Goal: Transaction & Acquisition: Obtain resource

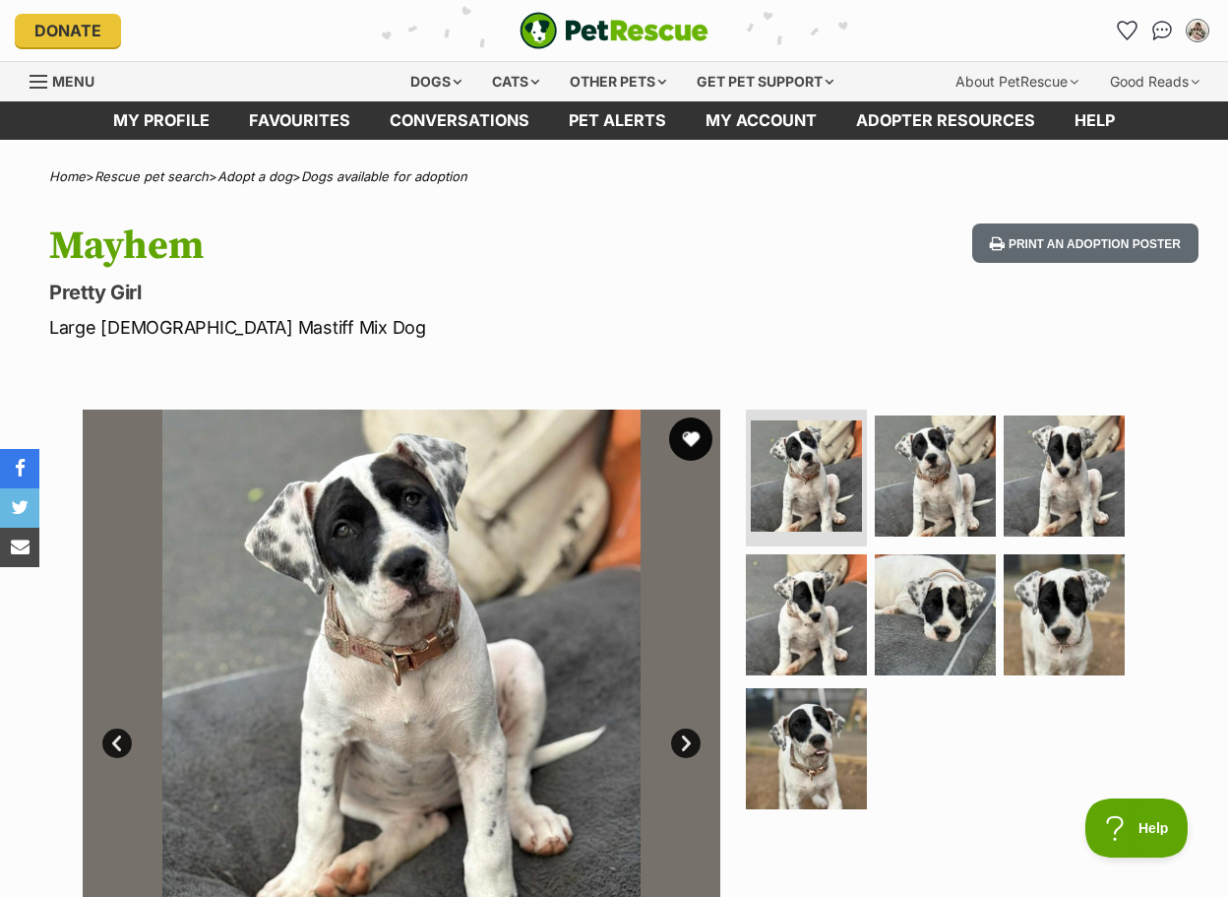
click at [703, 433] on button "favourite" at bounding box center [690, 438] width 43 height 43
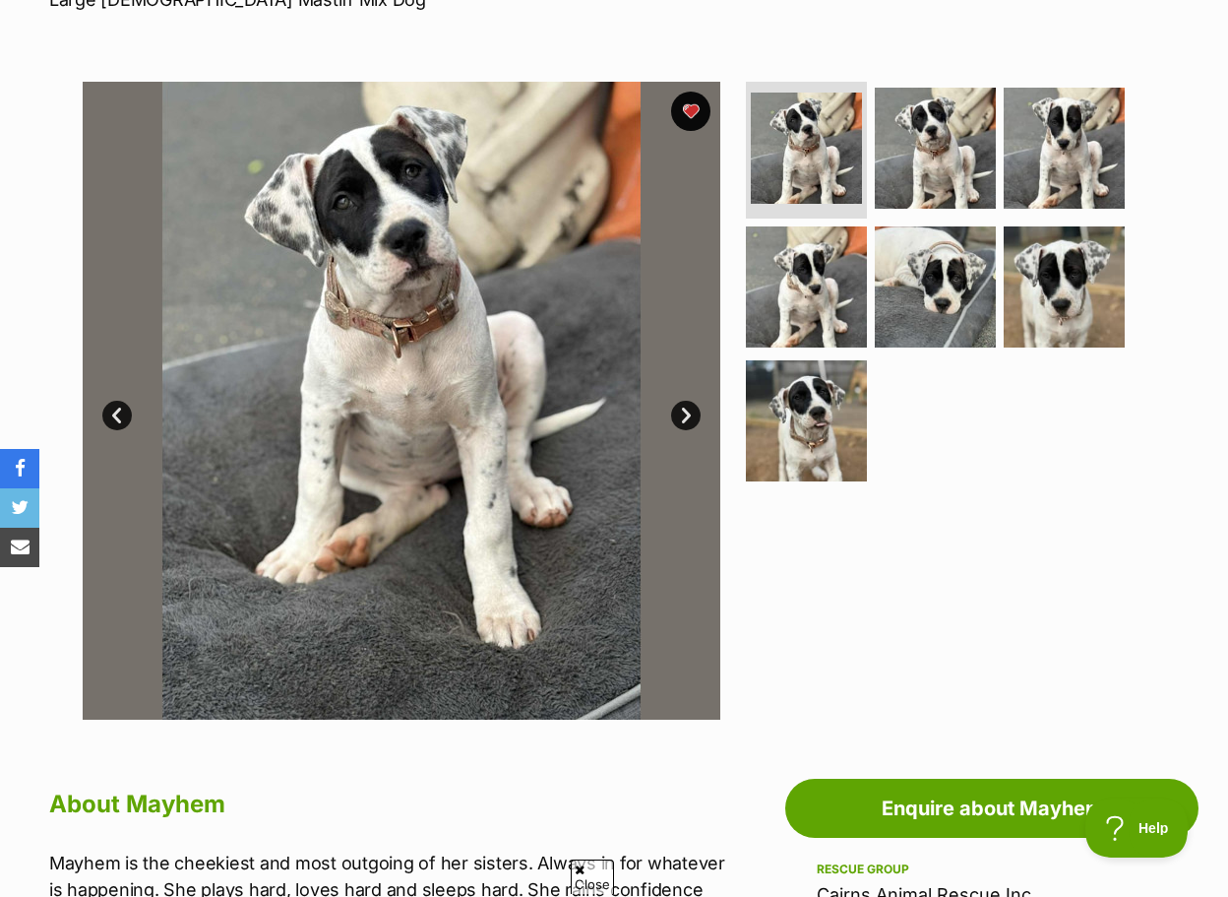
scroll to position [984, 0]
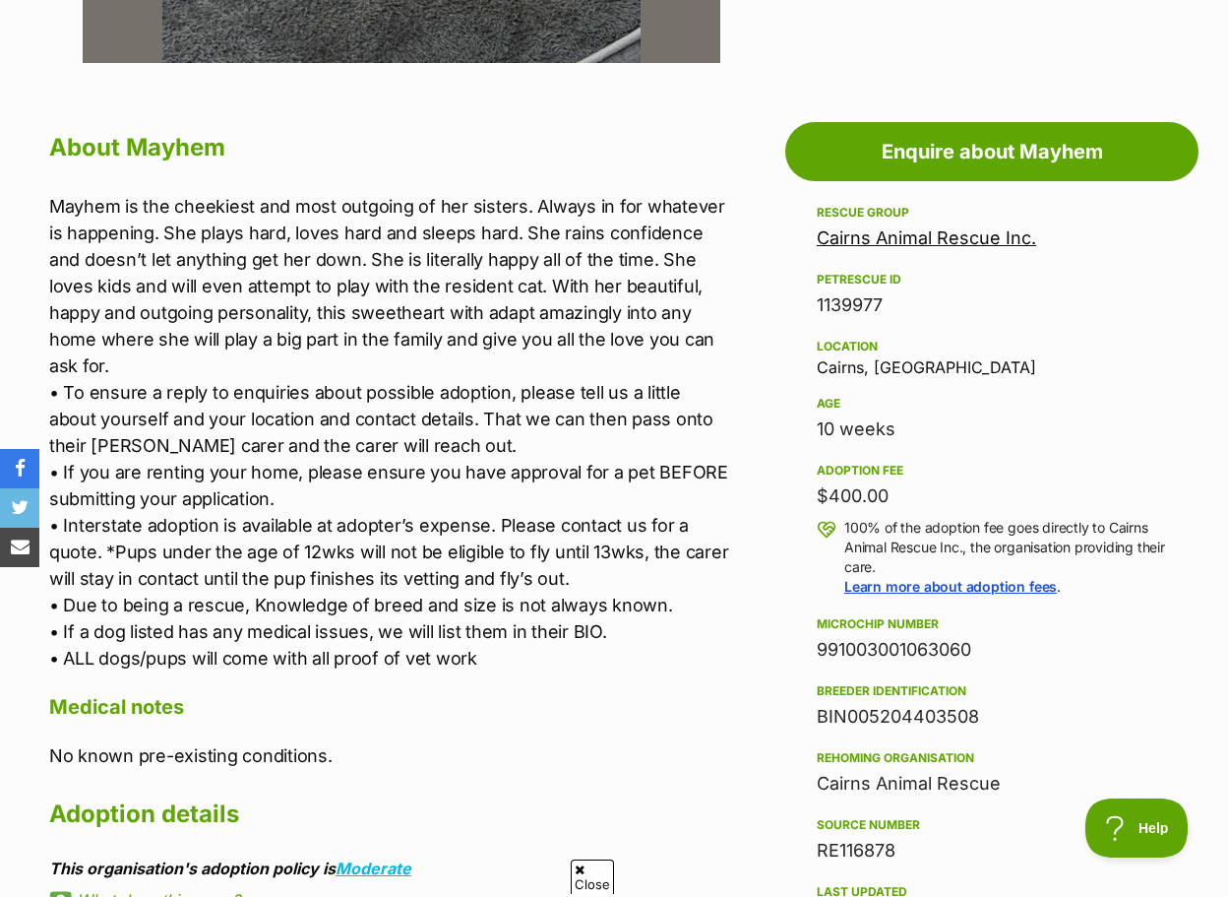
click at [905, 362] on div "Location Cairns, QLD" at bounding box center [992, 355] width 350 height 41
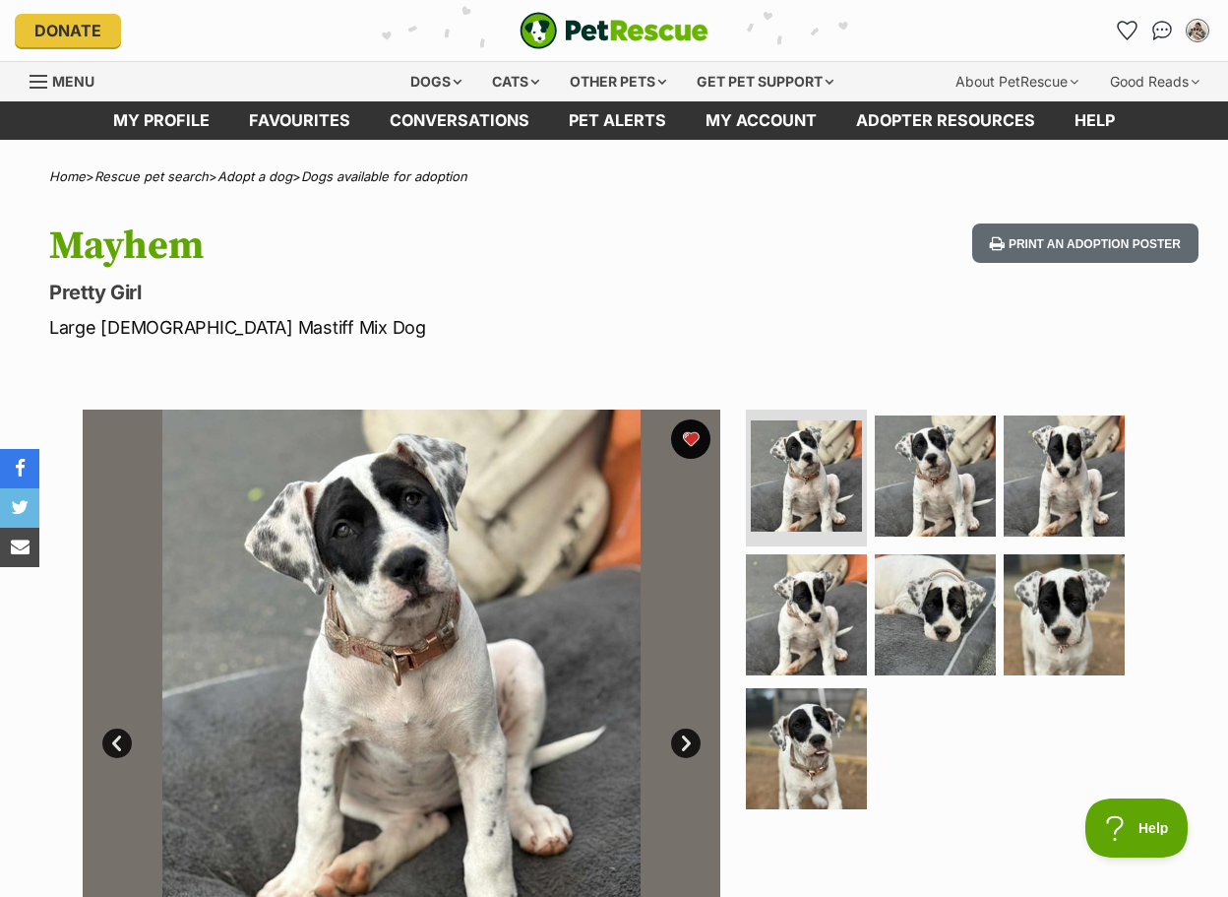
click at [740, 340] on p "Large Female Mastiff Mix Dog" at bounding box center [400, 327] width 702 height 27
click at [989, 715] on ul at bounding box center [944, 615] width 404 height 412
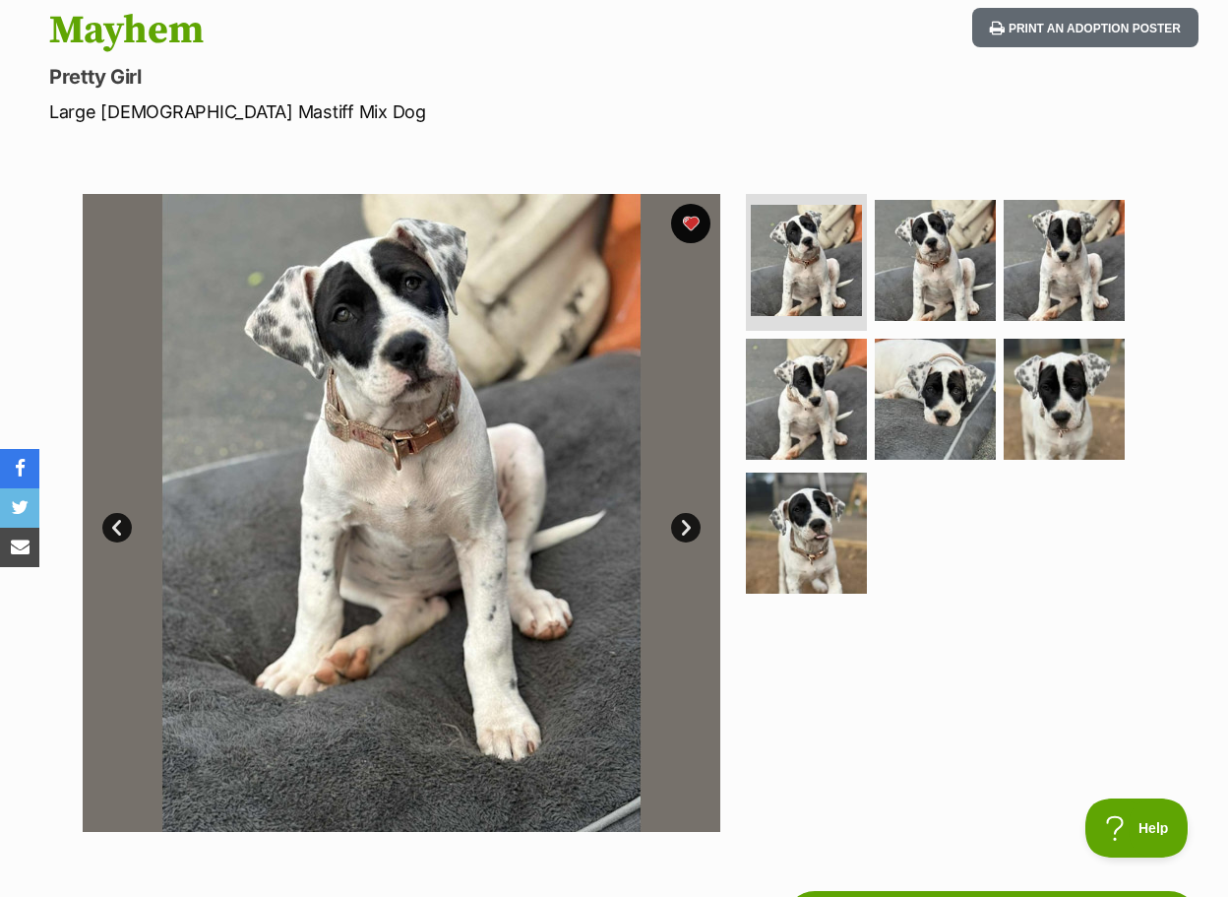
scroll to position [328, 0]
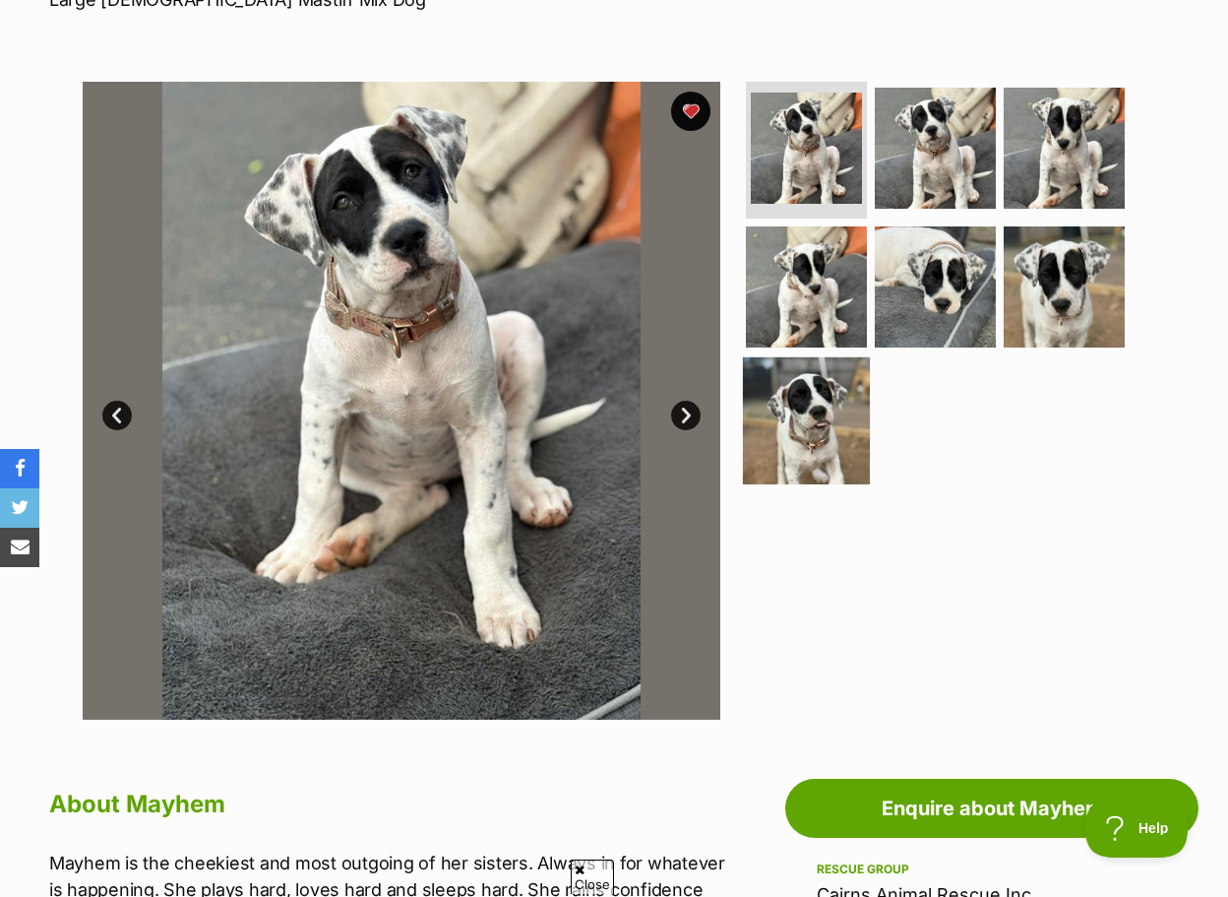
click at [795, 399] on img at bounding box center [806, 420] width 127 height 127
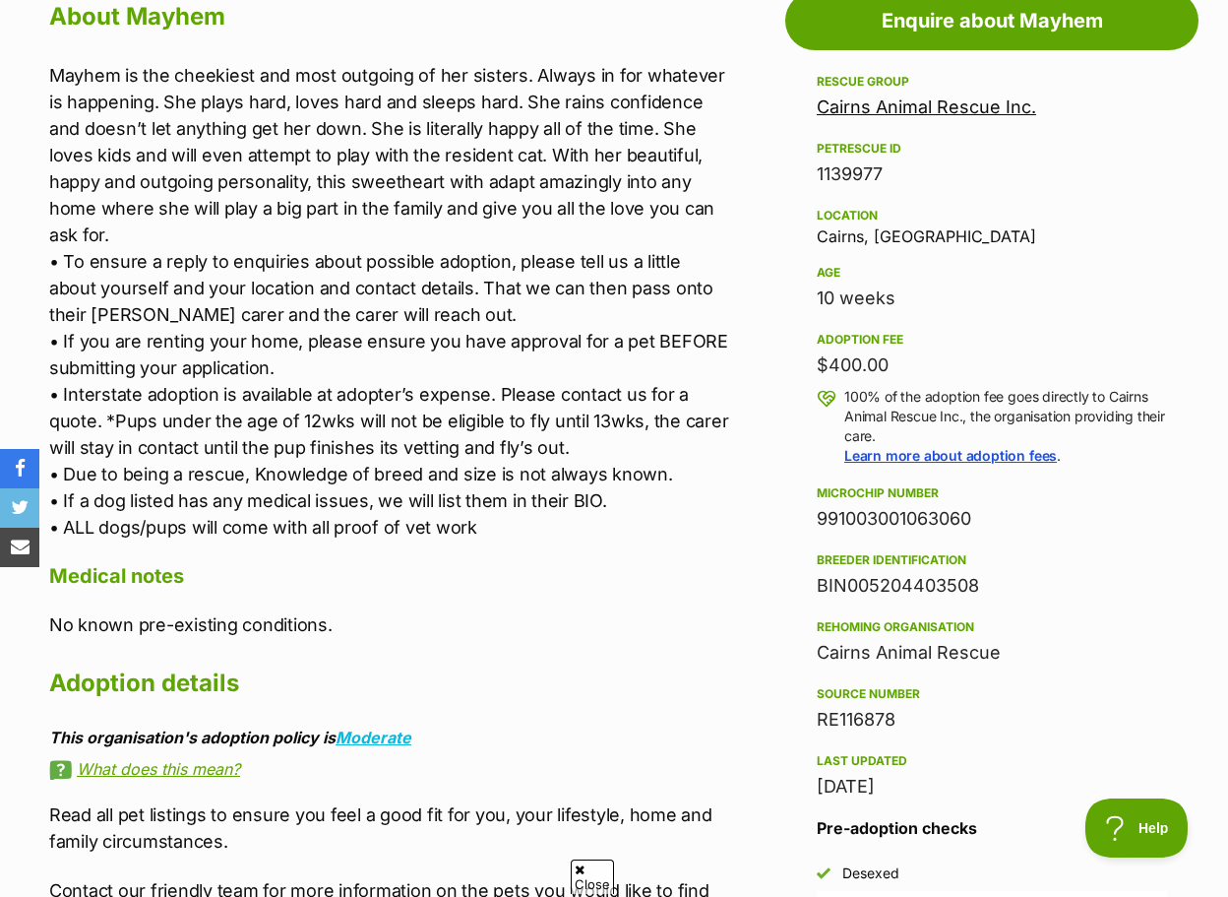
scroll to position [984, 0]
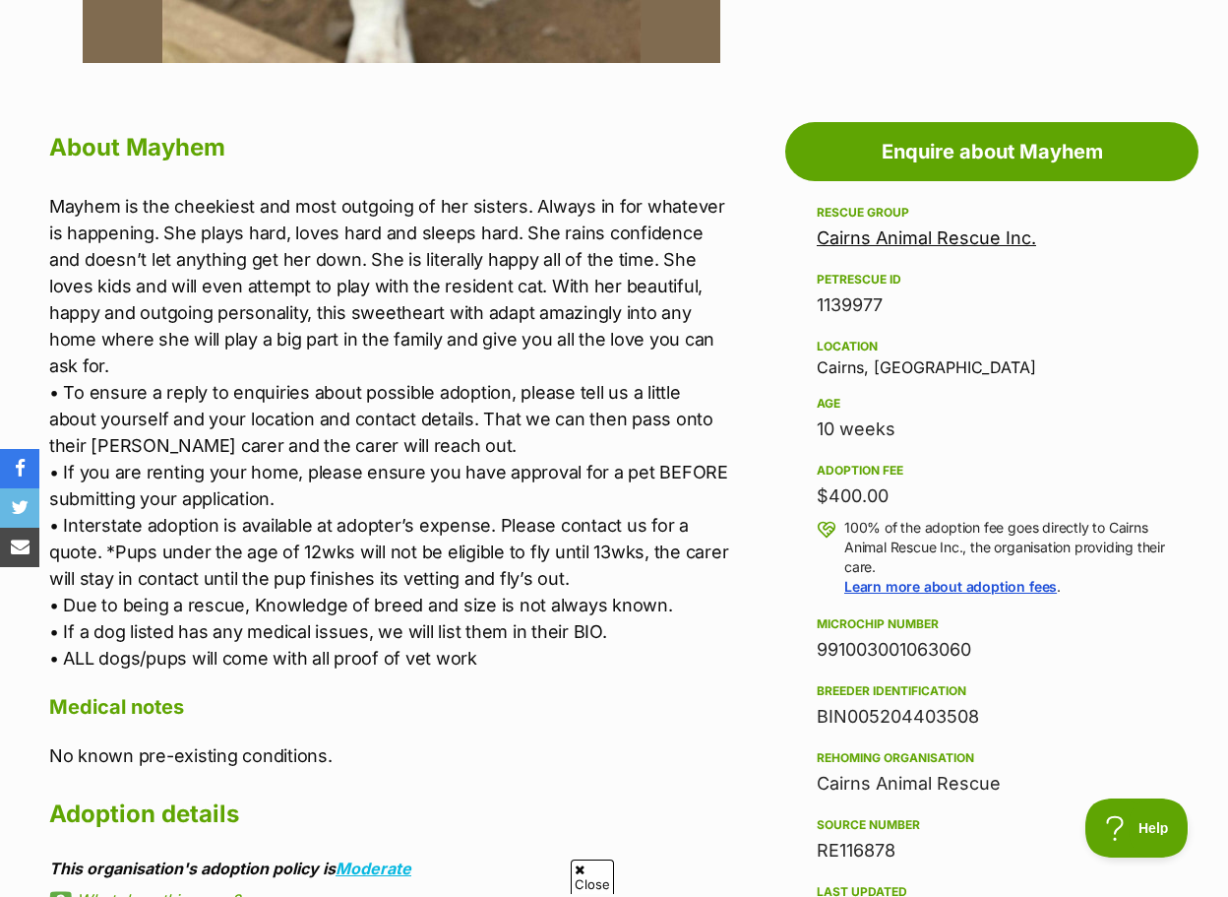
click at [595, 446] on p "Mayhem is the cheekiest and most outgoing of her sisters. Always in for whateve…" at bounding box center [390, 432] width 682 height 478
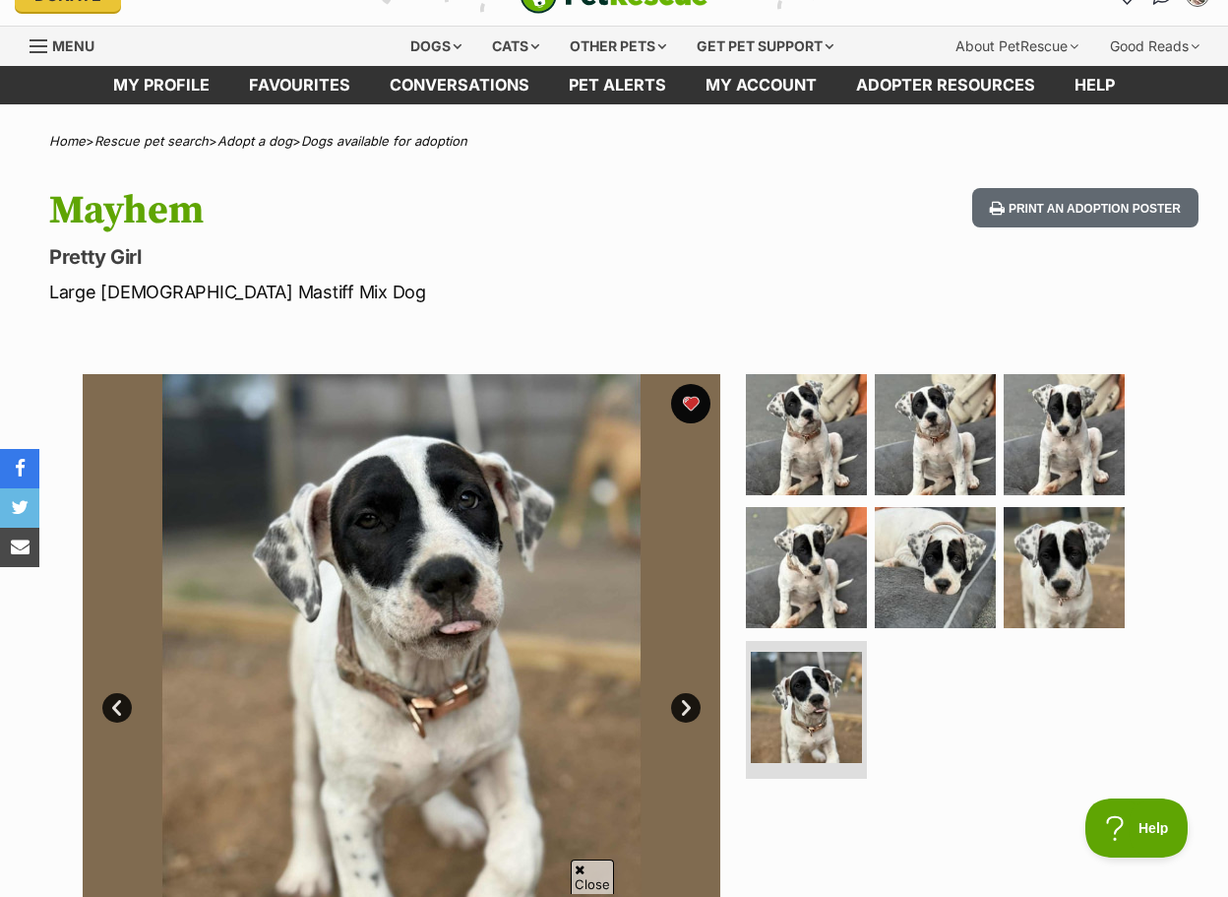
scroll to position [0, 0]
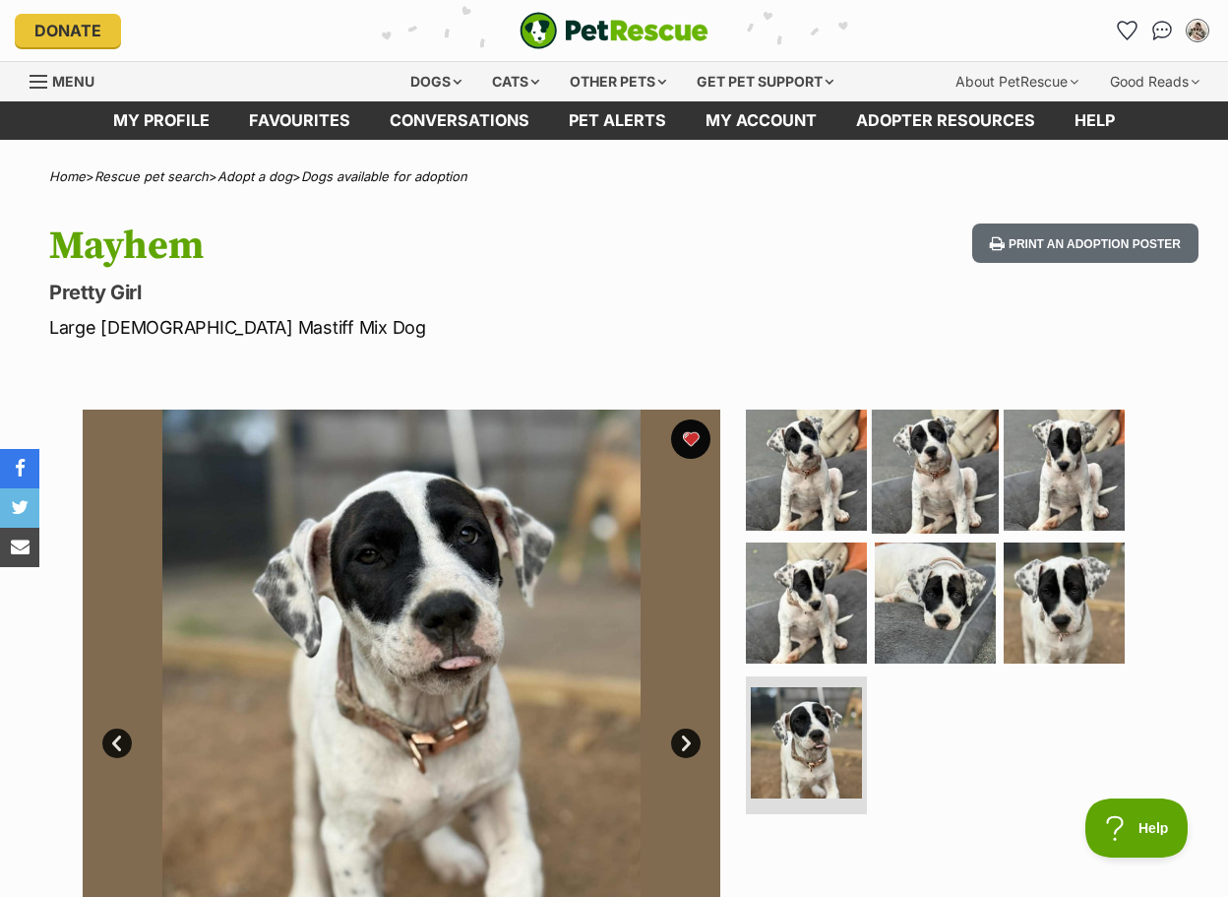
click at [979, 464] on img at bounding box center [935, 469] width 127 height 127
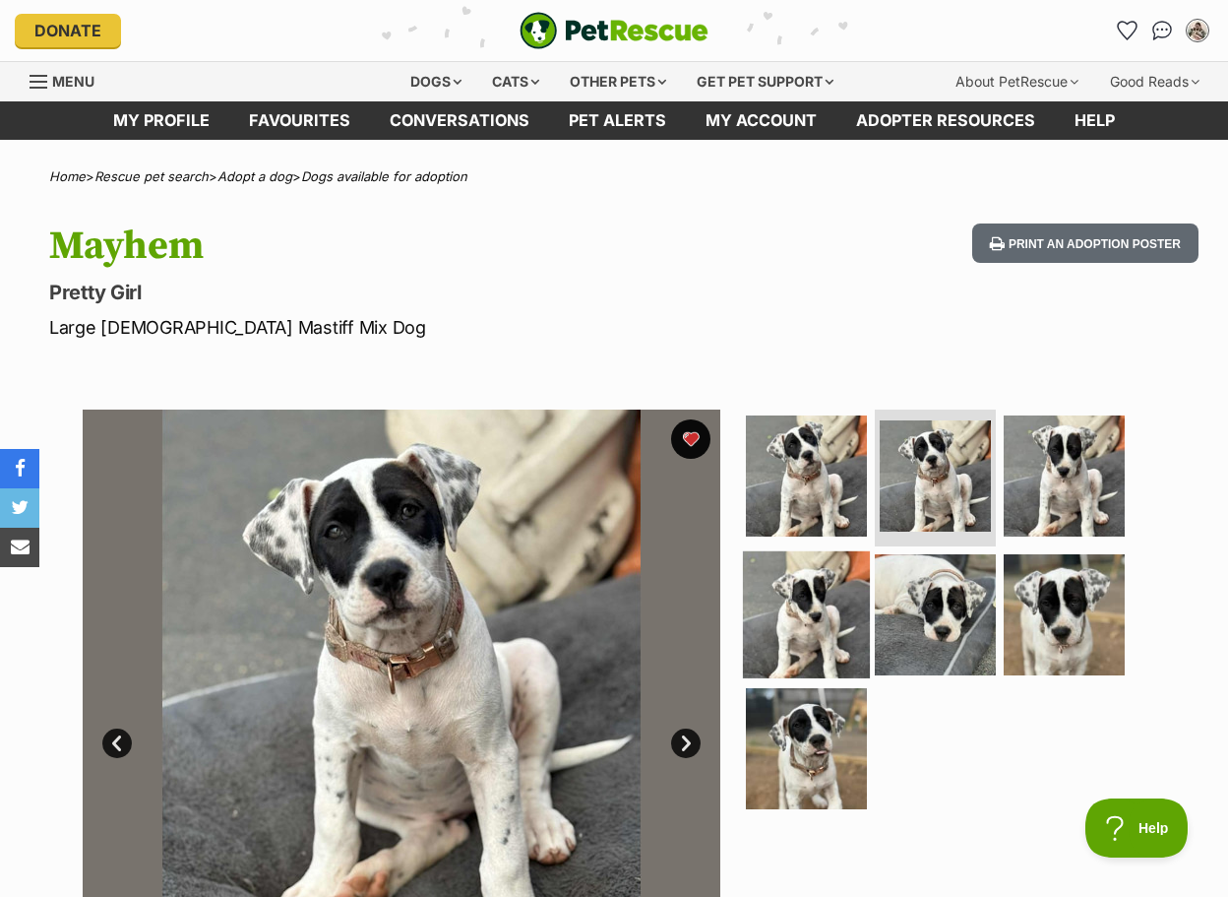
click at [835, 590] on img at bounding box center [806, 614] width 127 height 127
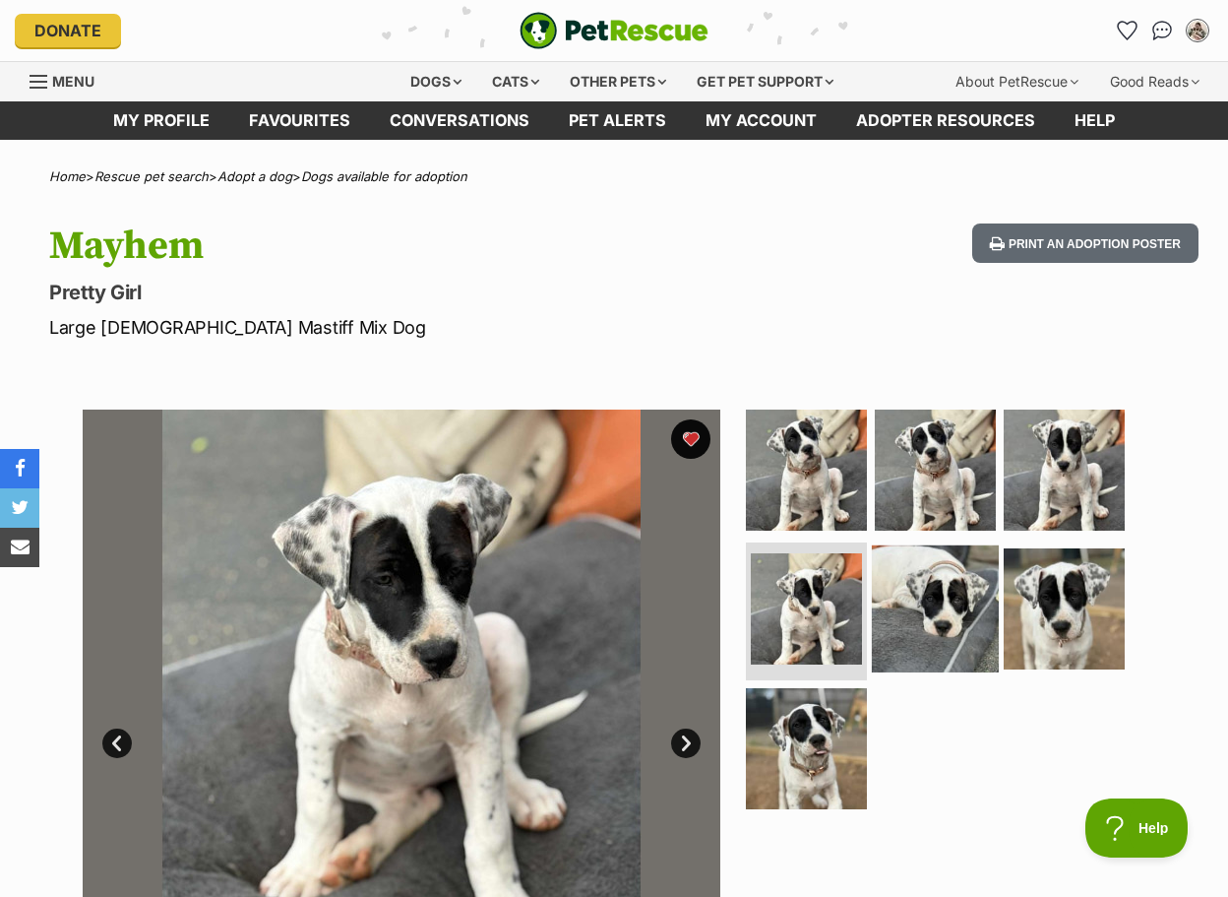
click at [913, 581] on img at bounding box center [935, 608] width 127 height 127
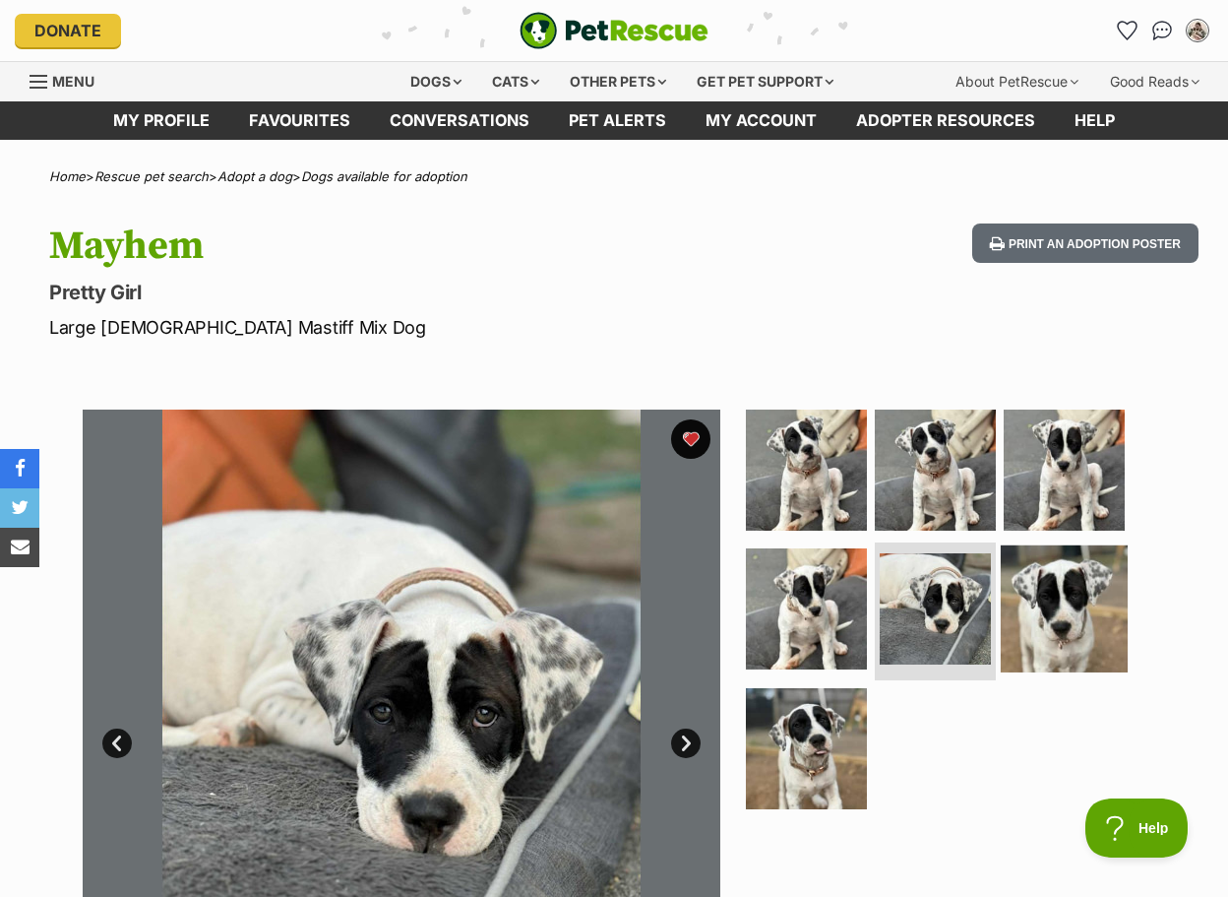
click at [1026, 606] on img at bounding box center [1064, 608] width 127 height 127
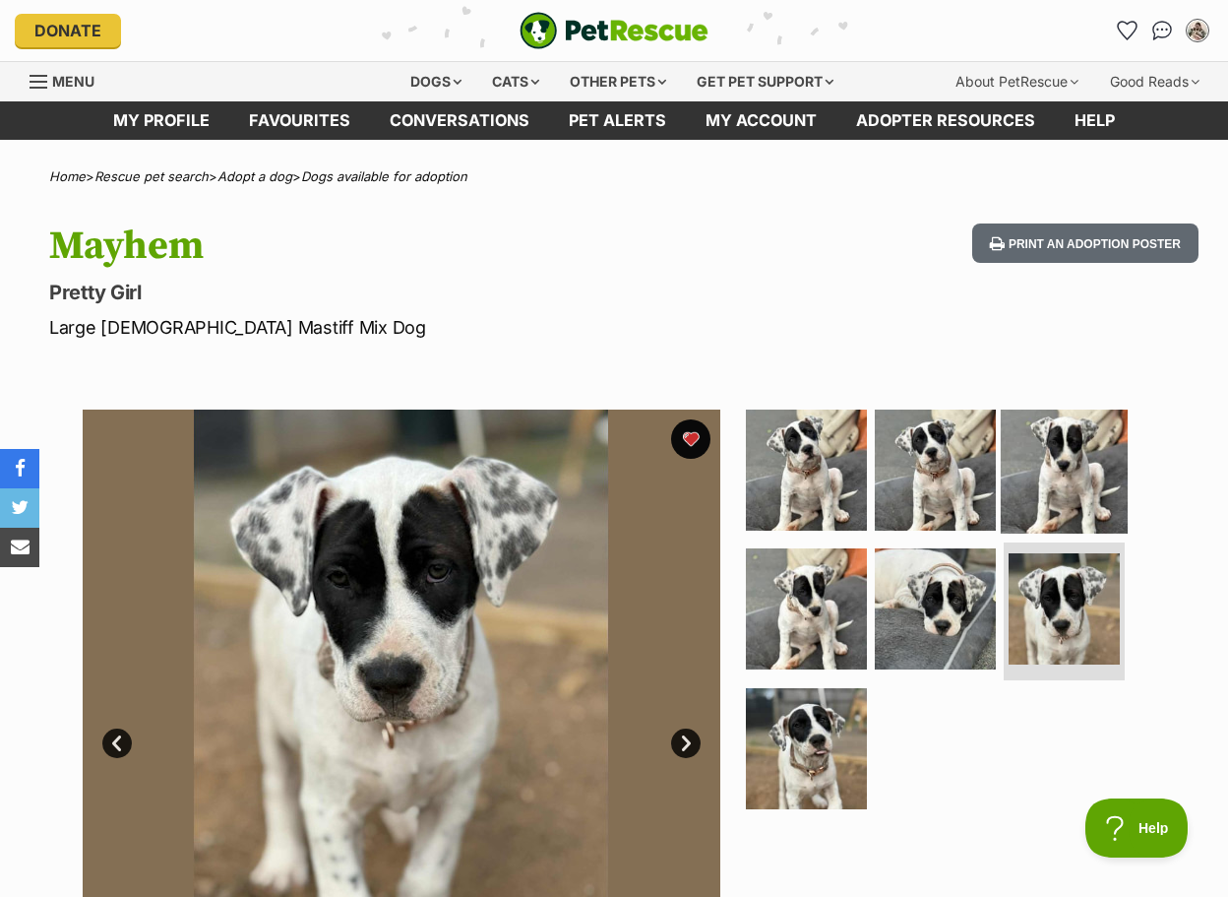
click at [1036, 463] on img at bounding box center [1064, 469] width 127 height 127
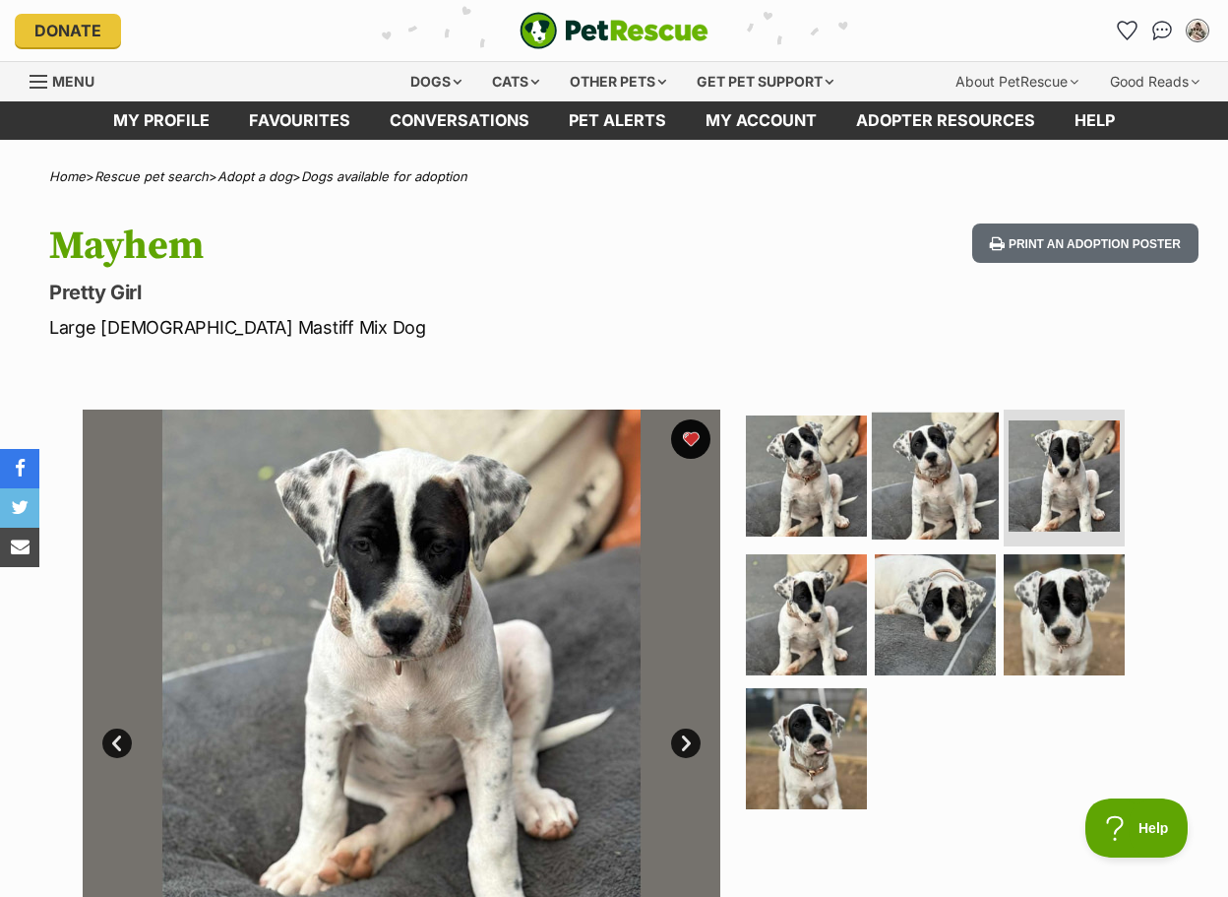
click at [917, 493] on img at bounding box center [935, 474] width 127 height 127
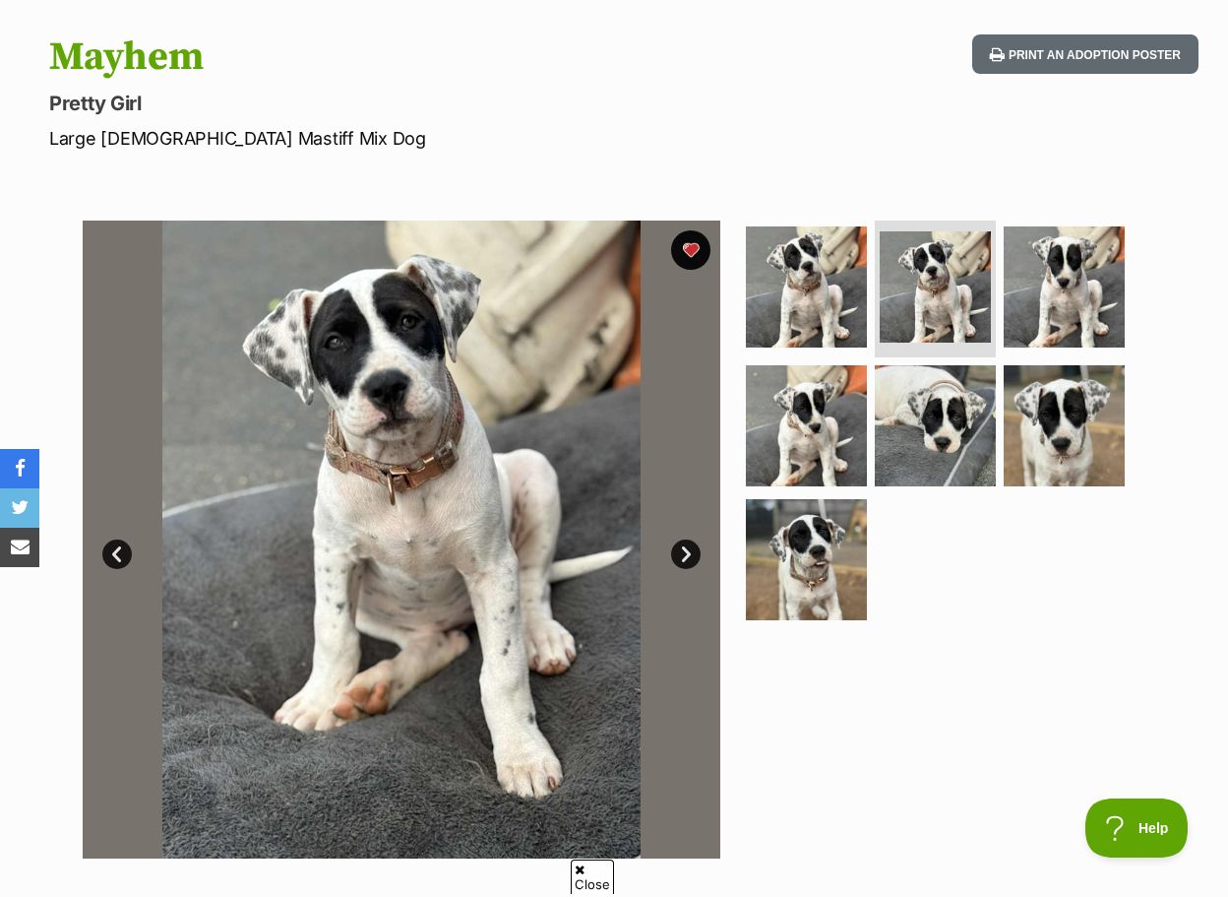
scroll to position [328, 0]
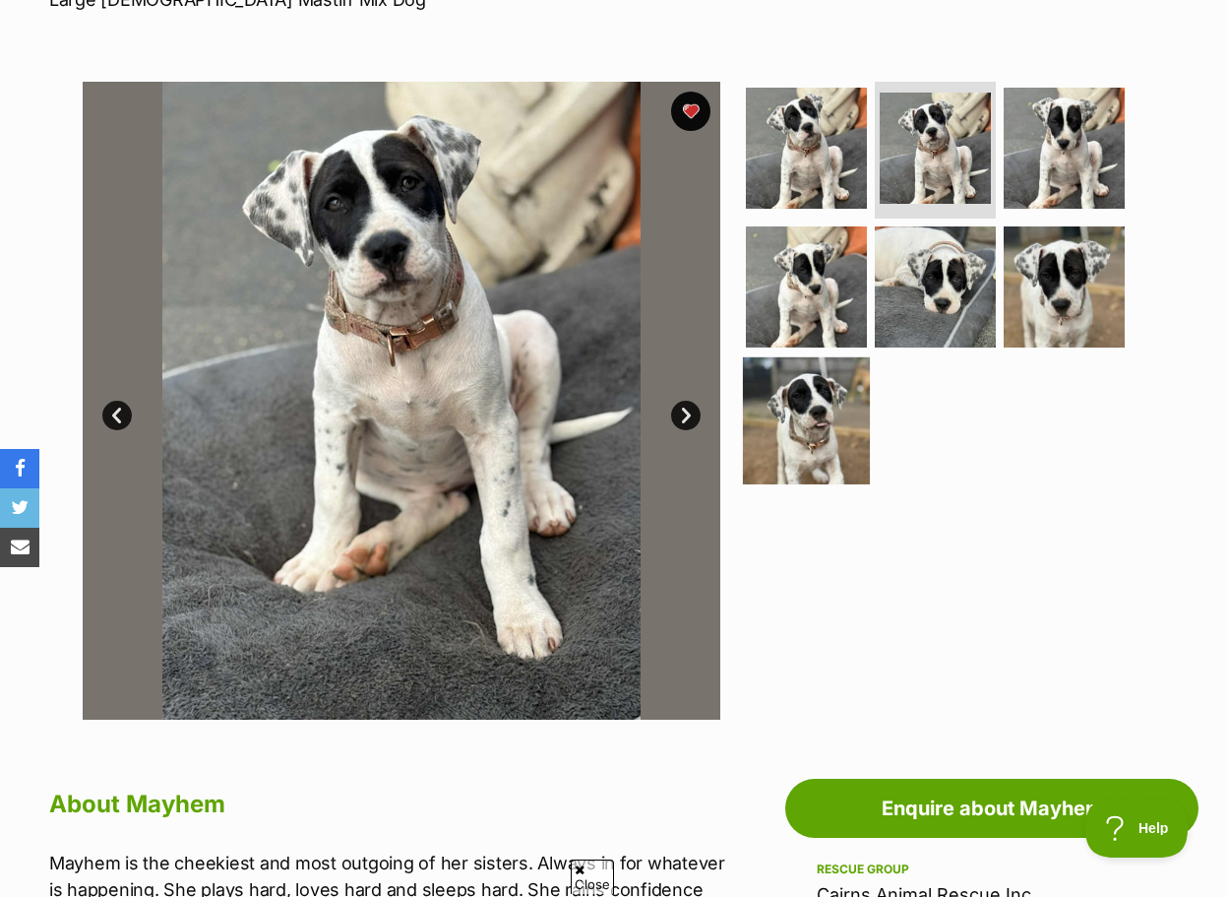
click at [785, 415] on img at bounding box center [806, 420] width 127 height 127
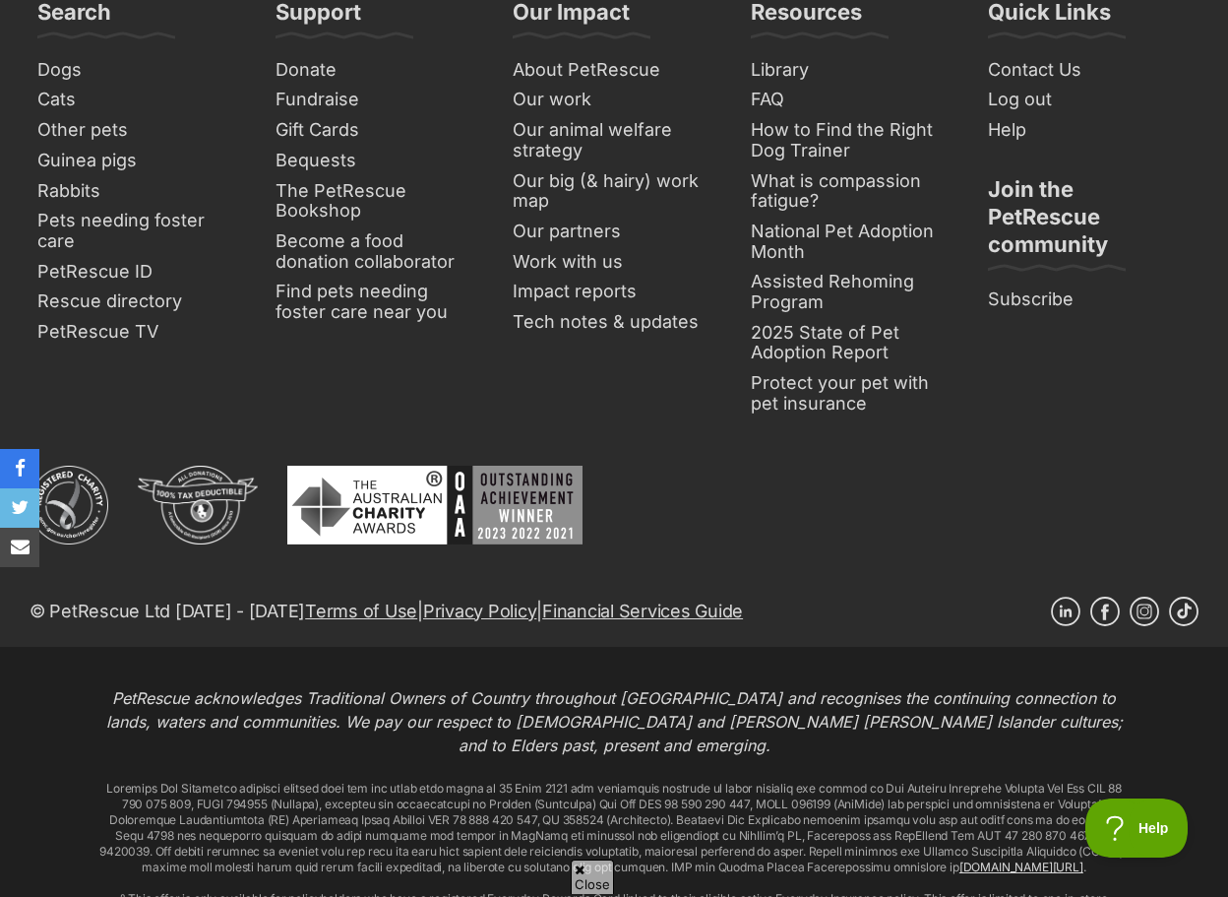
scroll to position [3367, 0]
